Goal: Information Seeking & Learning: Learn about a topic

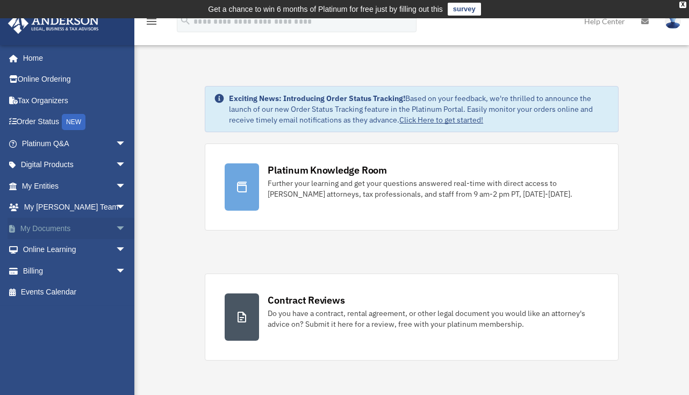
click at [54, 228] on link "My Documents arrow_drop_down" at bounding box center [75, 229] width 135 height 22
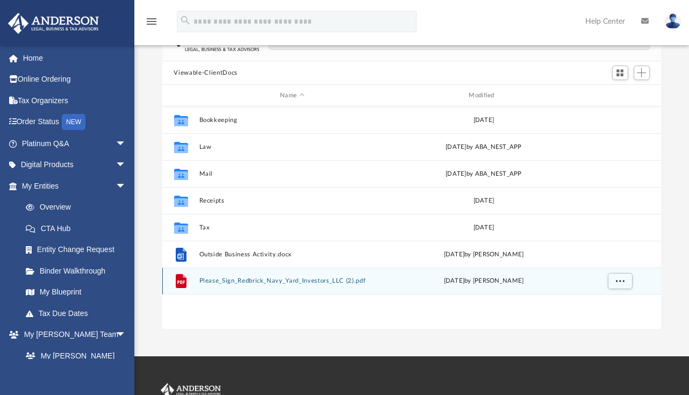
scroll to position [89, 0]
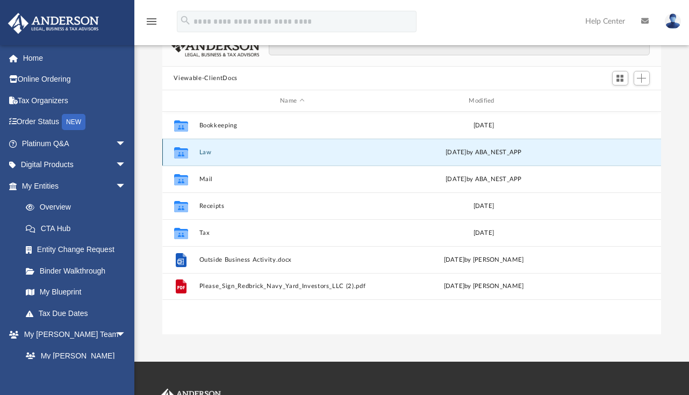
click at [215, 151] on button "Law" at bounding box center [292, 152] width 187 height 7
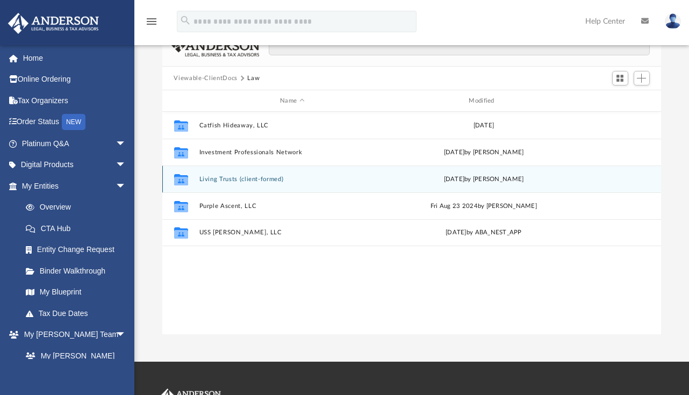
click at [235, 178] on button "Living Trusts (client-formed)" at bounding box center [292, 179] width 187 height 7
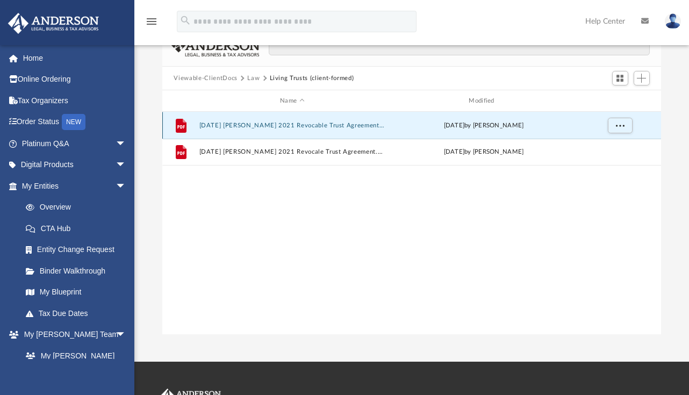
click at [297, 126] on button "[DATE] [PERSON_NAME] 2021 Revocable Trust Agreement.PDF" at bounding box center [292, 125] width 187 height 7
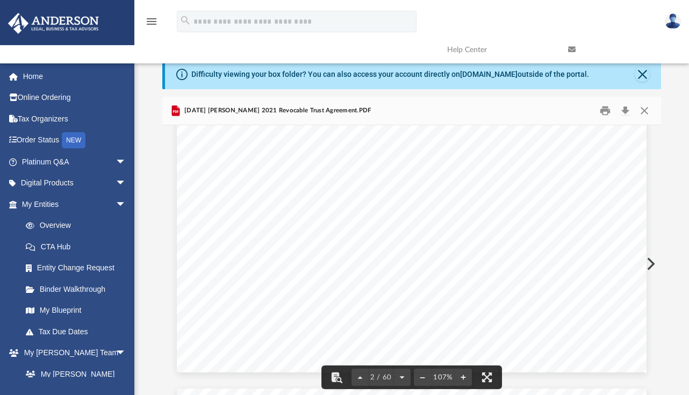
scroll to position [994, 0]
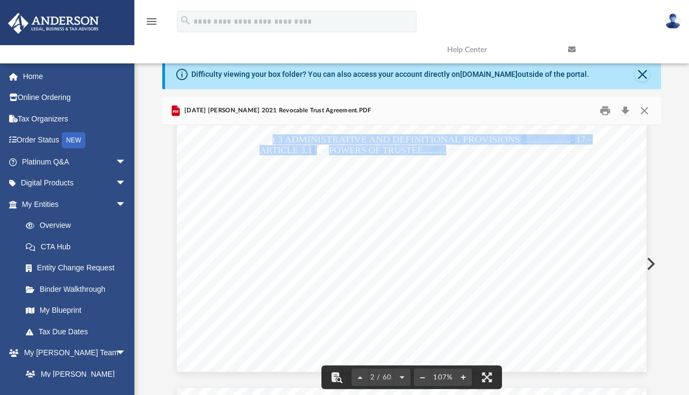
drag, startPoint x: 276, startPoint y: 139, endPoint x: 441, endPoint y: 148, distance: 165.3
click at [441, 148] on div "51818645.4 TABLE OF CONTENTS PAGE Part 1 DISPOSITION OF TRUST ESTATE ..........…" at bounding box center [412, 68] width 470 height 608
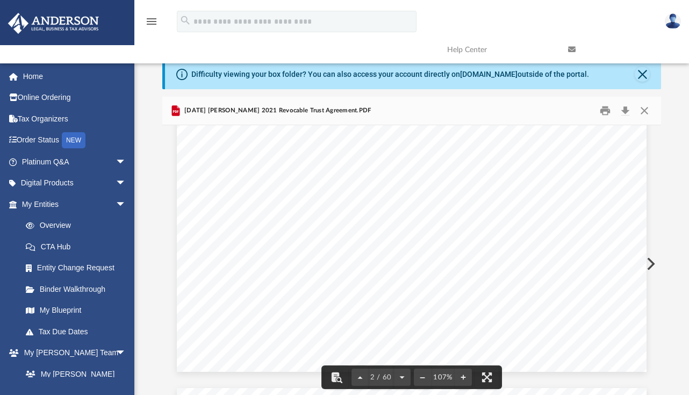
click at [438, 169] on span "...............................................................................…" at bounding box center [469, 171] width 203 height 9
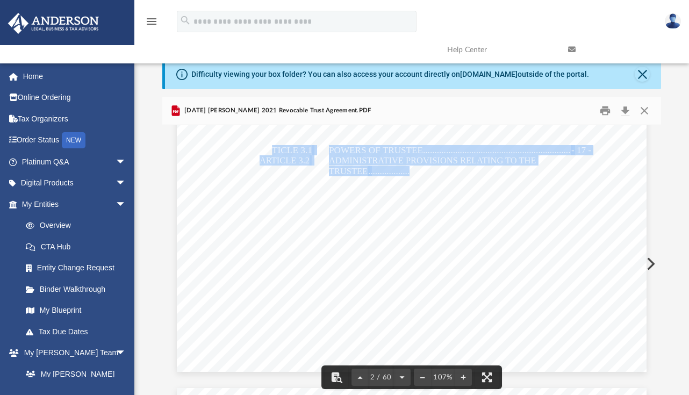
drag, startPoint x: 399, startPoint y: 169, endPoint x: 270, endPoint y: 153, distance: 130.1
click at [270, 153] on div "51818645.4 TABLE OF CONTENTS PAGE Part 1 DISPOSITION OF TRUST ESTATE ..........…" at bounding box center [412, 68] width 470 height 608
click at [290, 162] on span "ARTICLE 3.2" at bounding box center [285, 160] width 50 height 9
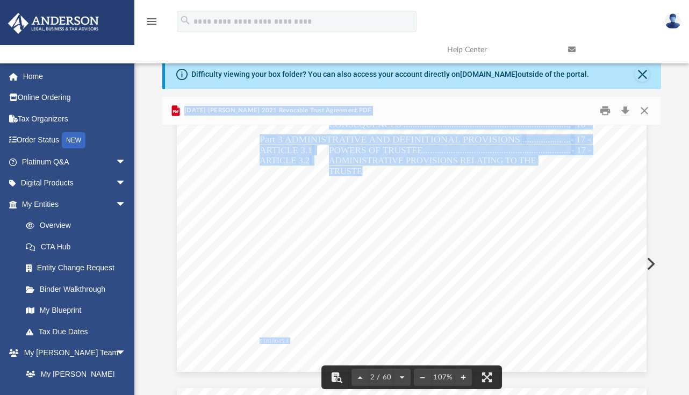
drag, startPoint x: 267, startPoint y: 158, endPoint x: 358, endPoint y: 169, distance: 91.6
click at [358, 169] on div "Viewable-ClientDocs Law Living Trusts (client-formed) Name Modified File [DATE]…" at bounding box center [411, 250] width 499 height 306
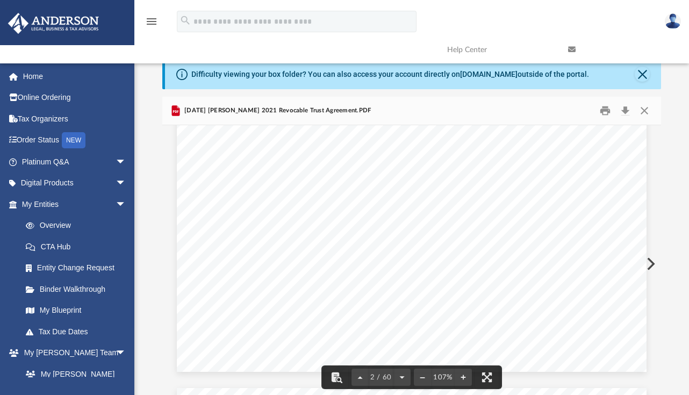
click at [348, 185] on span "STANDARD OF CARE ..............................................................…" at bounding box center [450, 181] width 242 height 9
drag, startPoint x: 373, startPoint y: 189, endPoint x: 512, endPoint y: 190, distance: 139.3
click at [512, 190] on div "51818645.4 TABLE OF CONTENTS PAGE Part 1 DISPOSITION OF TRUST ESTATE ..........…" at bounding box center [412, 68] width 470 height 608
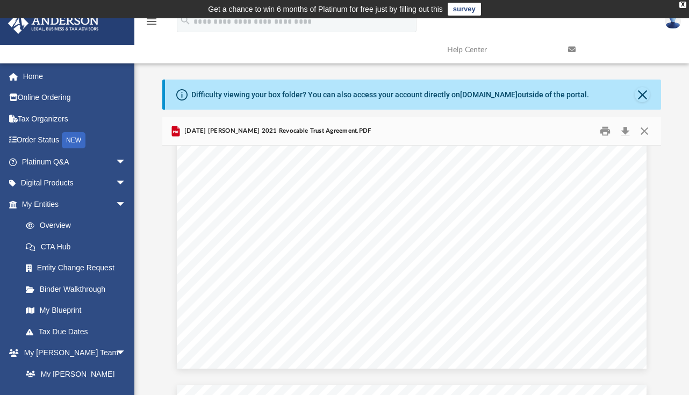
scroll to position [36503, 0]
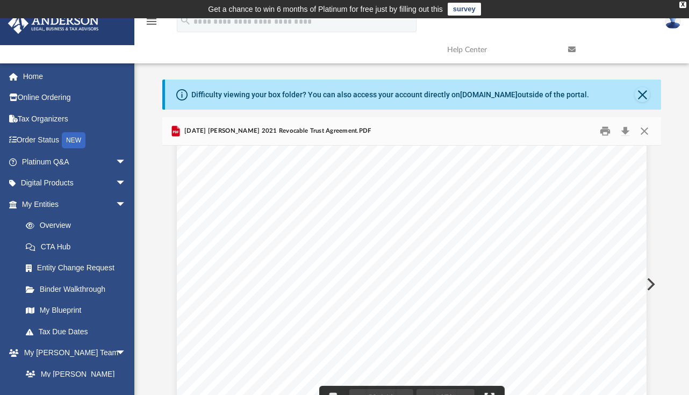
drag, startPoint x: 303, startPoint y: 242, endPoint x: 415, endPoint y: 259, distance: 113.0
click at [415, 259] on div "Page 59" at bounding box center [412, 162] width 470 height 608
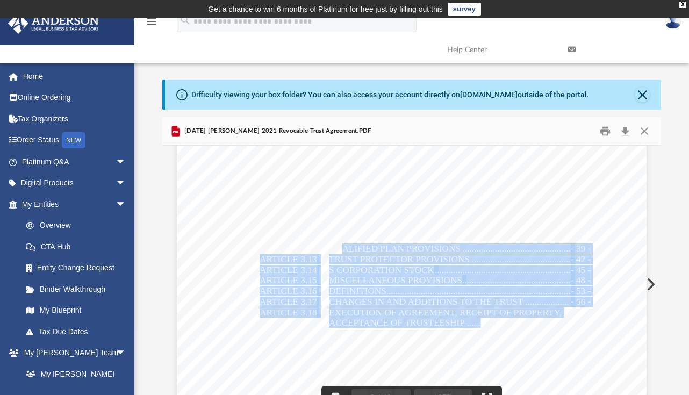
drag, startPoint x: 336, startPoint y: 248, endPoint x: 475, endPoint y: 323, distance: 158.3
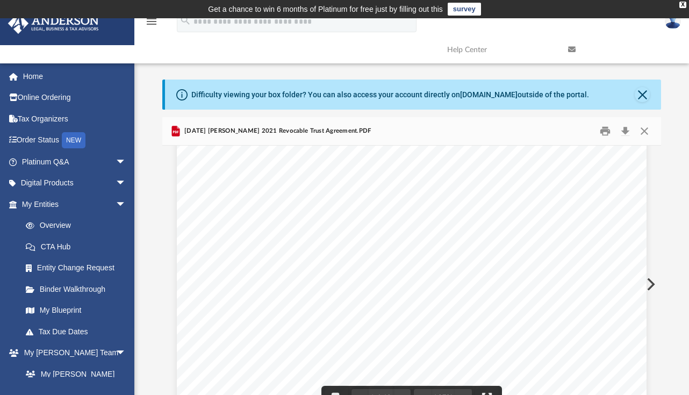
scroll to position [108, 0]
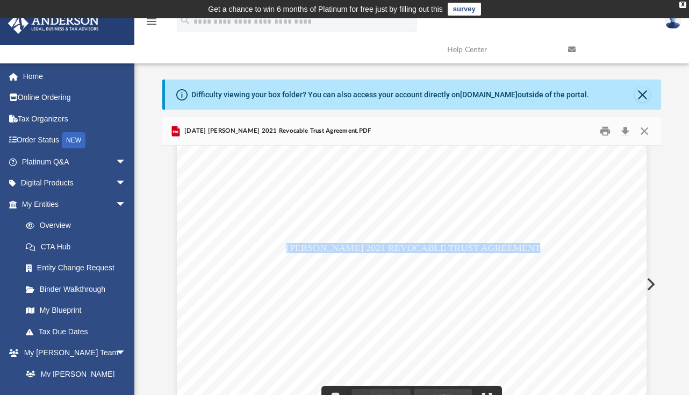
drag, startPoint x: 284, startPoint y: 247, endPoint x: 567, endPoint y: 251, distance: 282.3
click at [567, 251] on div "51818645.4 [PERSON_NAME] 2021 REVOCABLE TRUST AGREEMENT" at bounding box center [412, 350] width 470 height 608
click at [566, 255] on div "51818645.4 [PERSON_NAME] 2021 REVOCABLE TRUST AGREEMENT" at bounding box center [412, 350] width 470 height 608
click at [563, 246] on div "51818645.4 [PERSON_NAME] 2021 REVOCABLE TRUST AGREEMENT" at bounding box center [412, 350] width 470 height 608
click at [568, 245] on div "51818645.4 [PERSON_NAME] 2021 REVOCABLE TRUST AGREEMENT" at bounding box center [412, 350] width 470 height 608
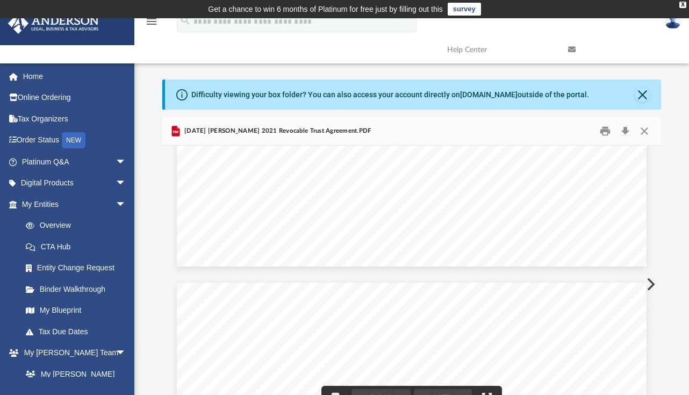
scroll to position [701, 0]
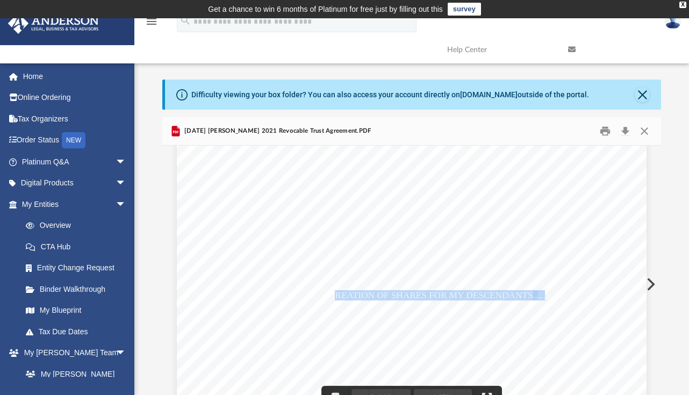
drag, startPoint x: 448, startPoint y: 297, endPoint x: 543, endPoint y: 297, distance: 94.6
click at [543, 297] on div "51818645.4 TABLE OF CONTENTS PAGE Part 1 DISPOSITION OF TRUST ESTATE ..........…" at bounding box center [412, 381] width 470 height 608
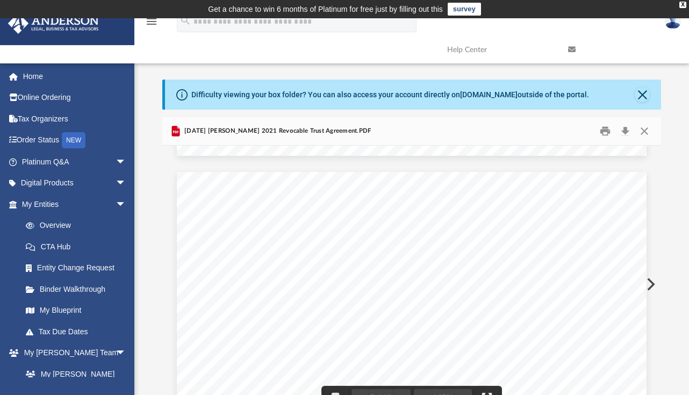
scroll to position [3820, 0]
